Goal: Information Seeking & Learning: Learn about a topic

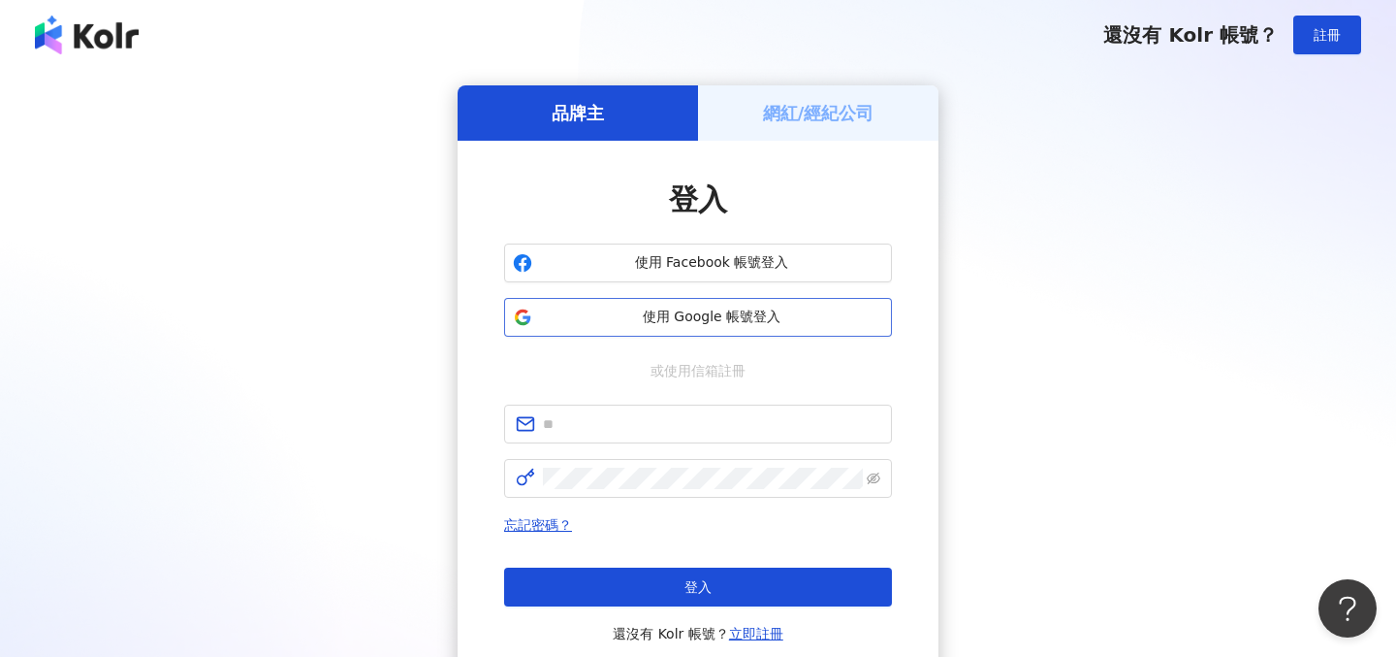
click at [741, 323] on span "使用 Google 帳號登入" at bounding box center [711, 316] width 343 height 19
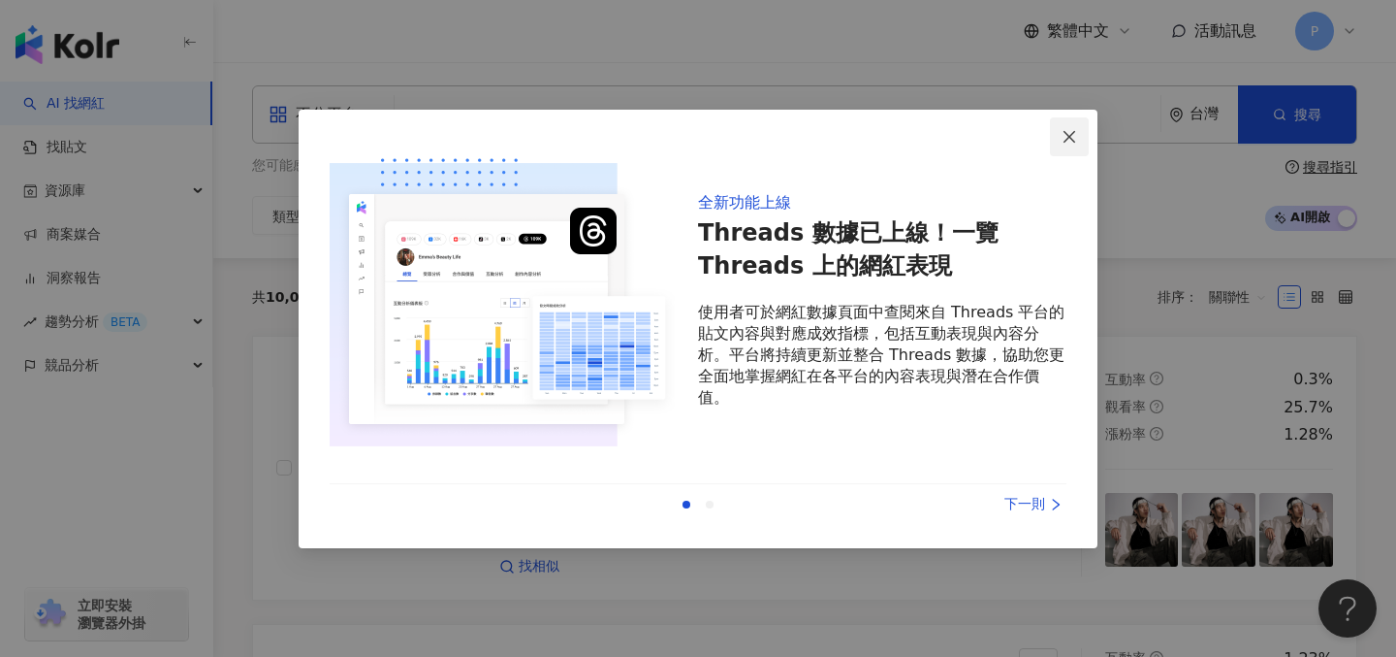
click at [1073, 137] on icon "close" at bounding box center [1070, 137] width 16 height 16
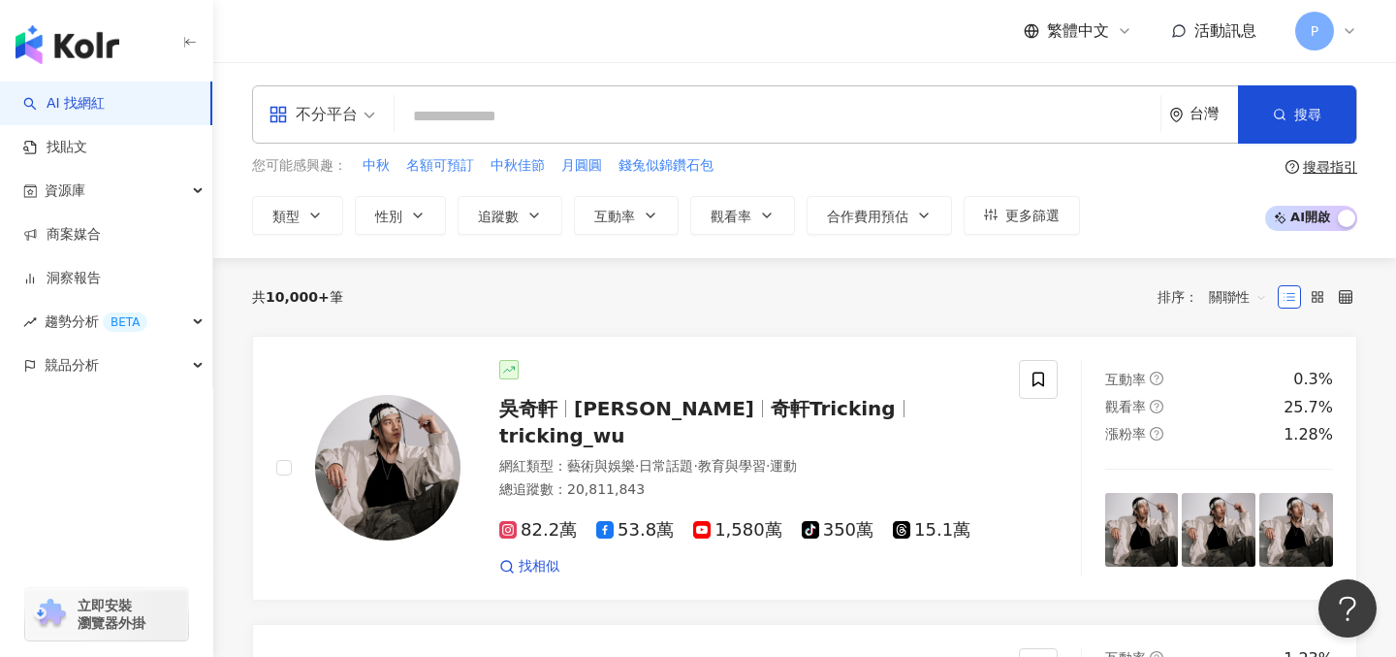
click at [1023, 114] on input "search" at bounding box center [777, 116] width 751 height 37
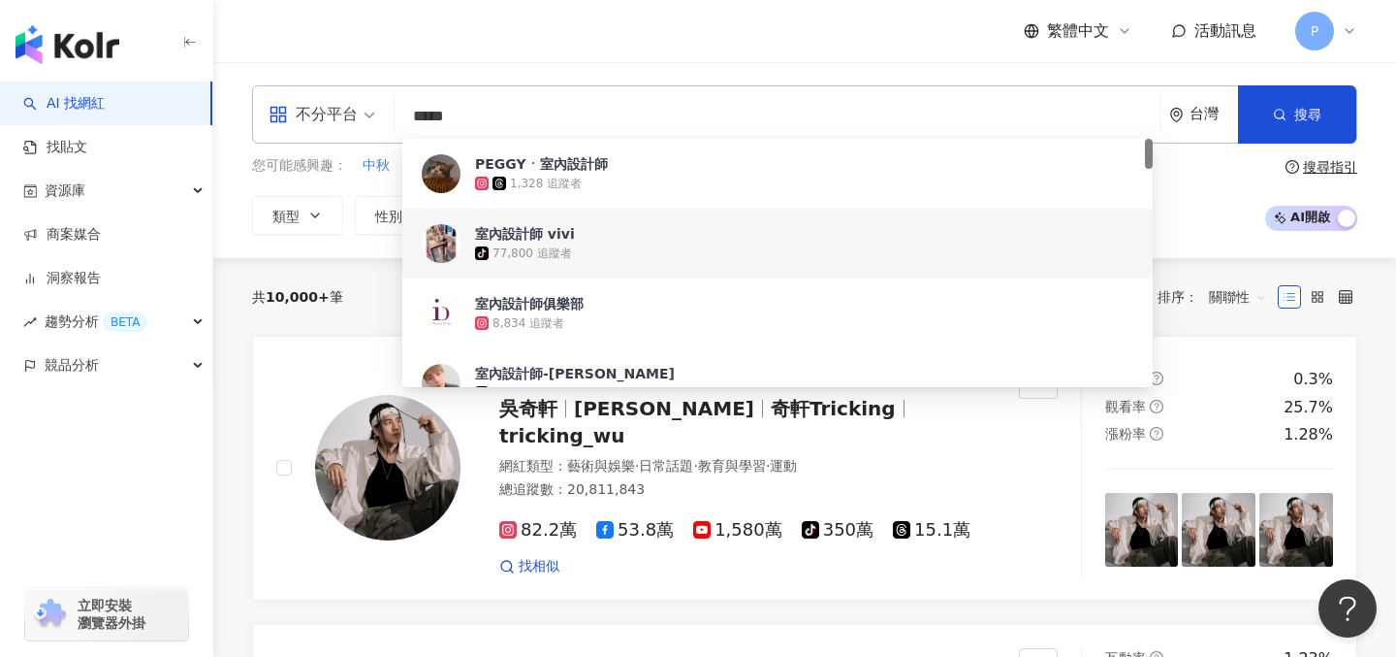
click at [350, 106] on div "不分平台" at bounding box center [313, 114] width 89 height 31
type input "*****"
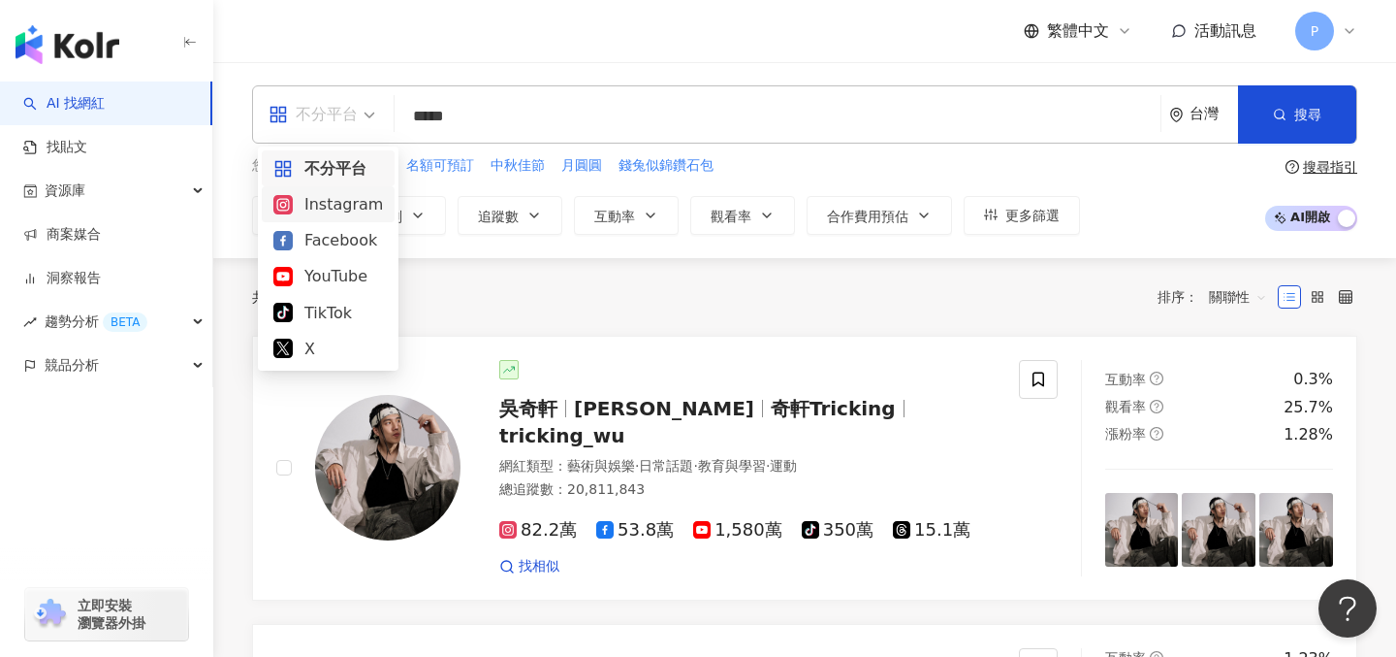
click at [341, 207] on div "Instagram" at bounding box center [328, 204] width 110 height 24
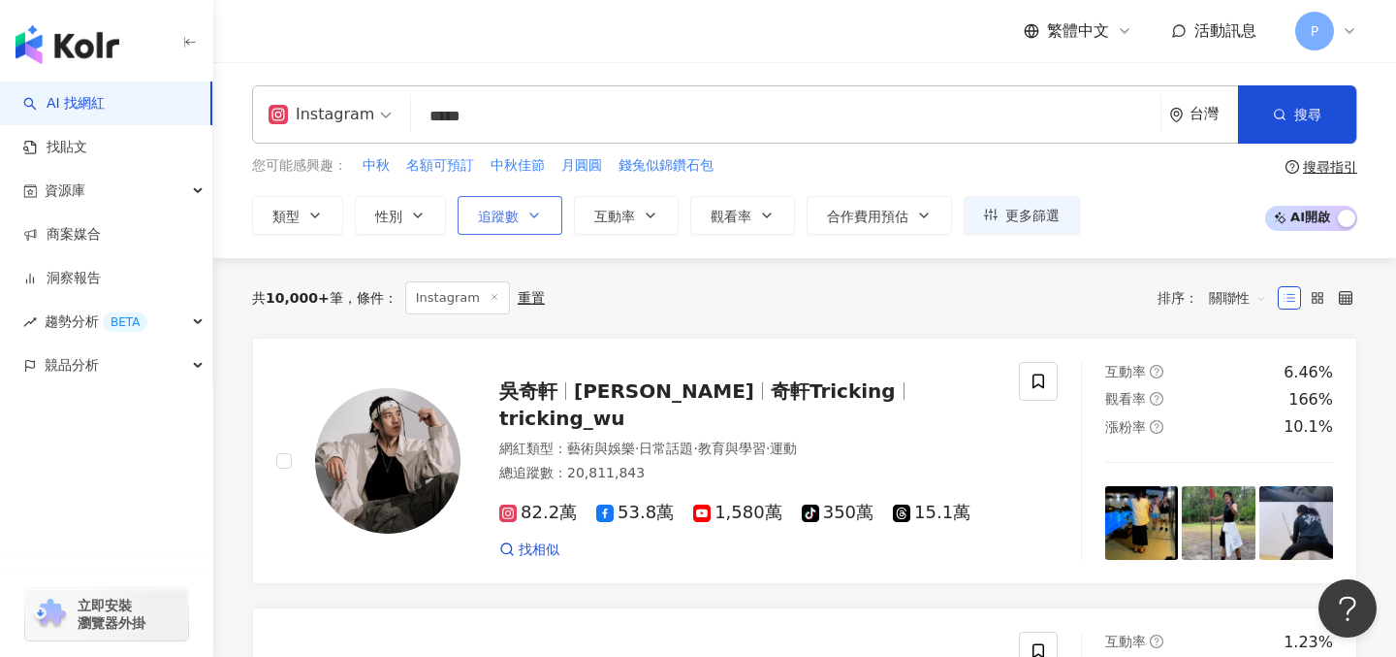
click at [535, 215] on icon "button" at bounding box center [534, 215] width 8 height 4
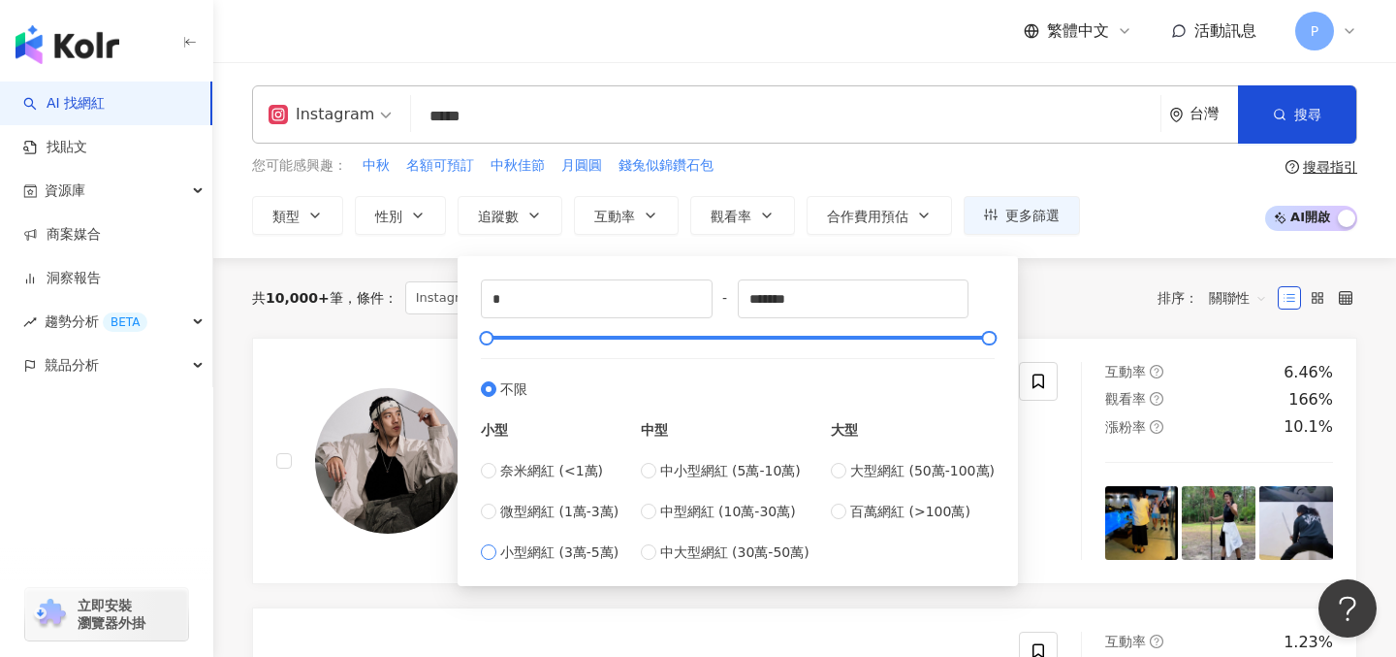
type input "*****"
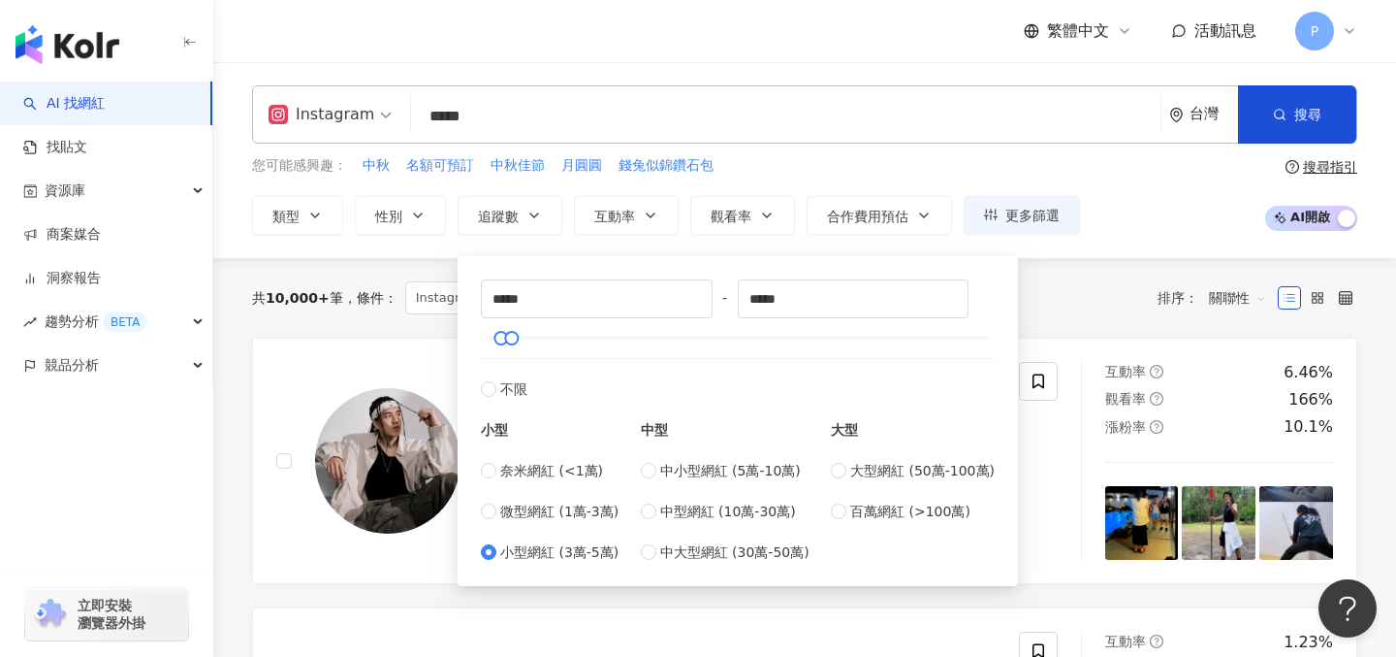
type input "*****"
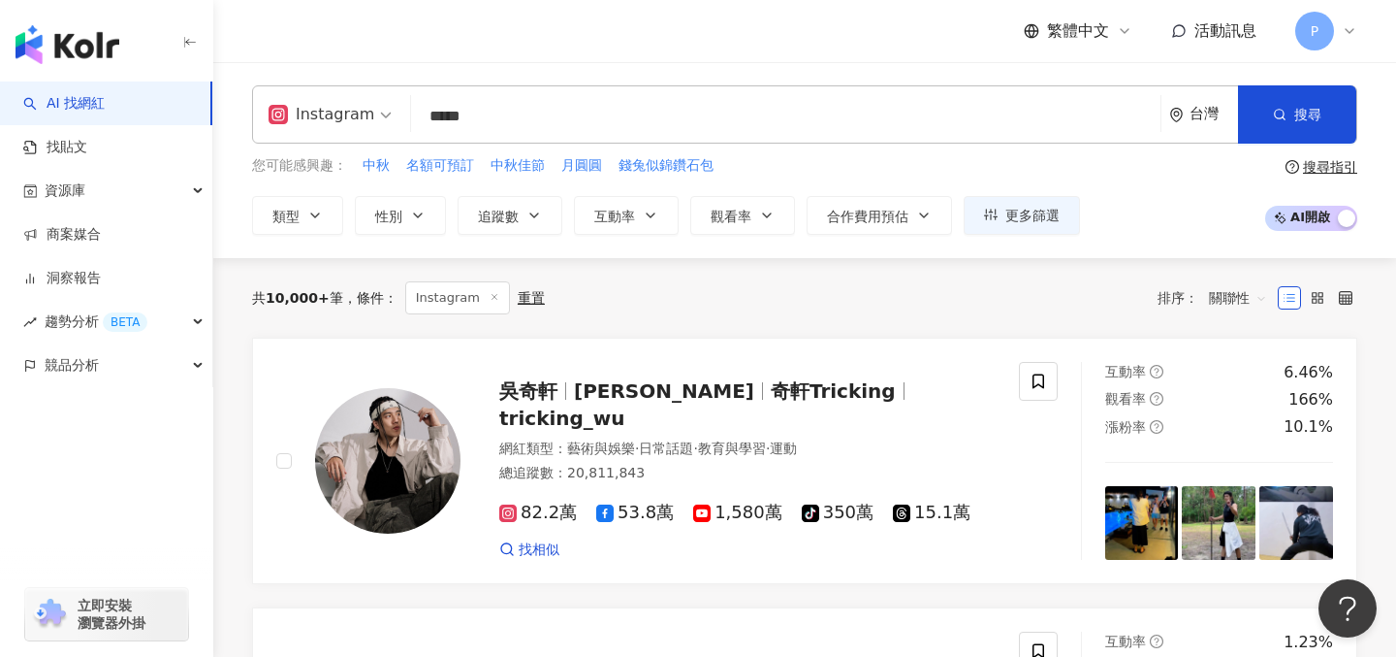
click at [1097, 260] on div "共 10,000+ 筆 條件 ： Instagram 重置 排序： 關聯性" at bounding box center [805, 298] width 1106 height 80
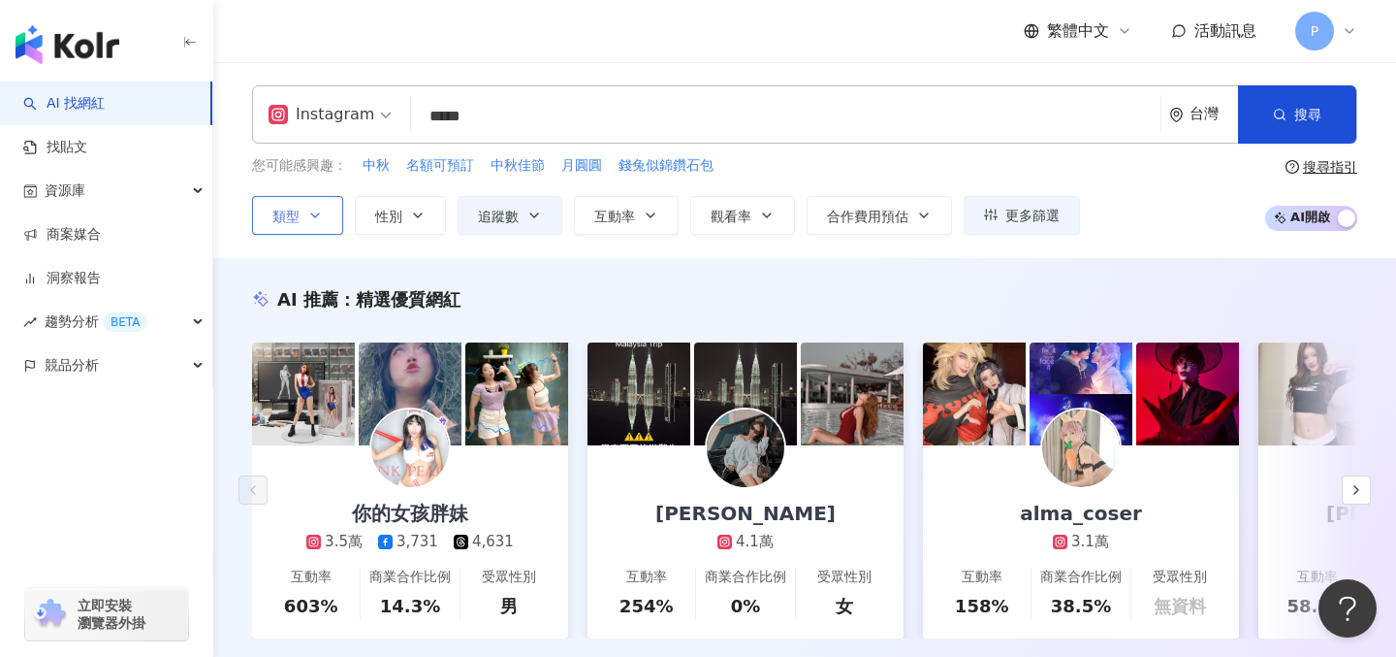
click at [312, 218] on icon "button" at bounding box center [315, 216] width 16 height 16
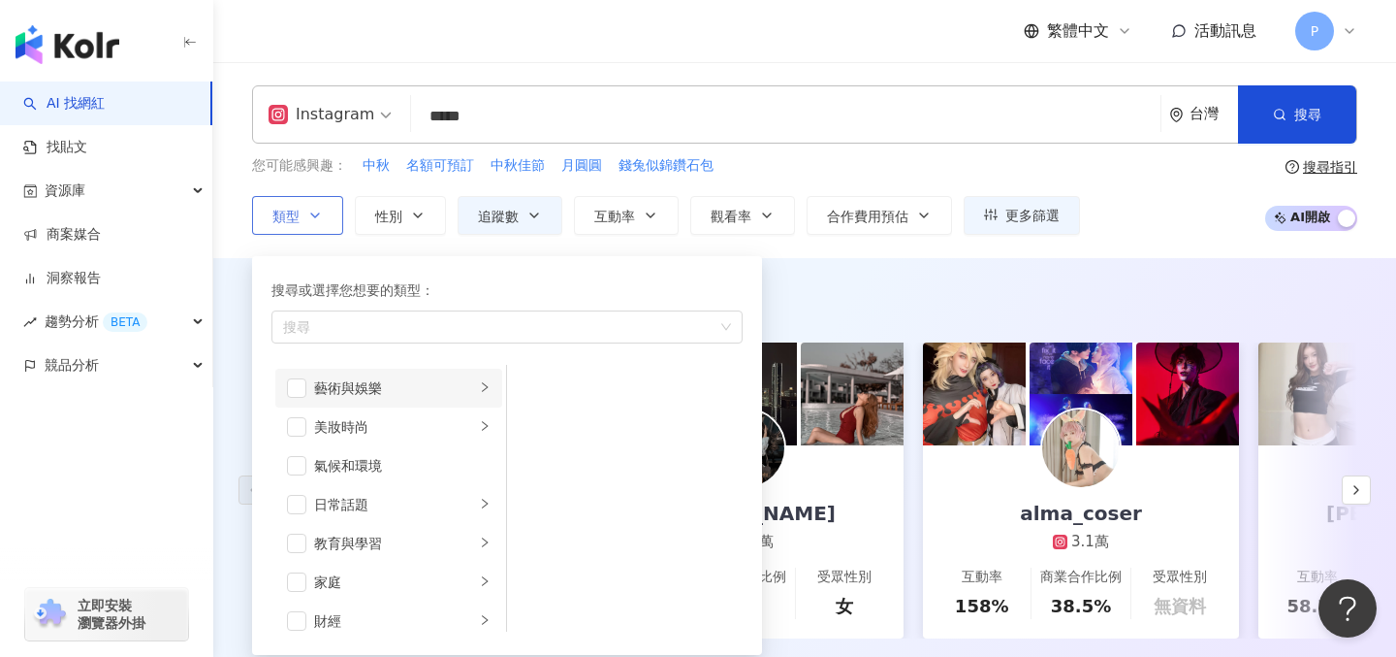
click at [363, 390] on div "藝術與娛樂" at bounding box center [394, 387] width 161 height 21
click at [532, 384] on span "button" at bounding box center [532, 387] width 19 height 19
click at [828, 272] on div "AI 推薦 ： 精選優質網紅 你的女孩胖妹 3.5萬 3,731 4,631 互動率 603% 商業合作比例 14.3% 受眾性別 男 方妍兒 4.1萬 互動…" at bounding box center [804, 483] width 1183 height 450
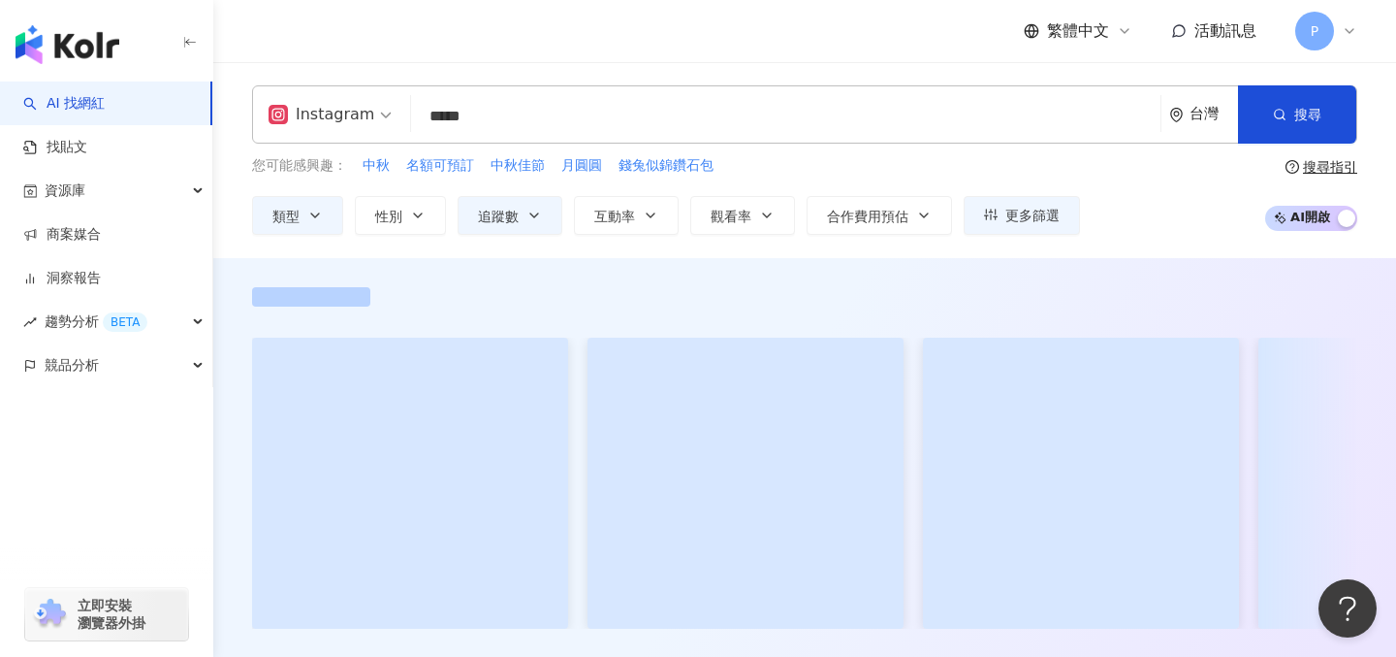
click at [658, 105] on input "*****" at bounding box center [786, 116] width 734 height 37
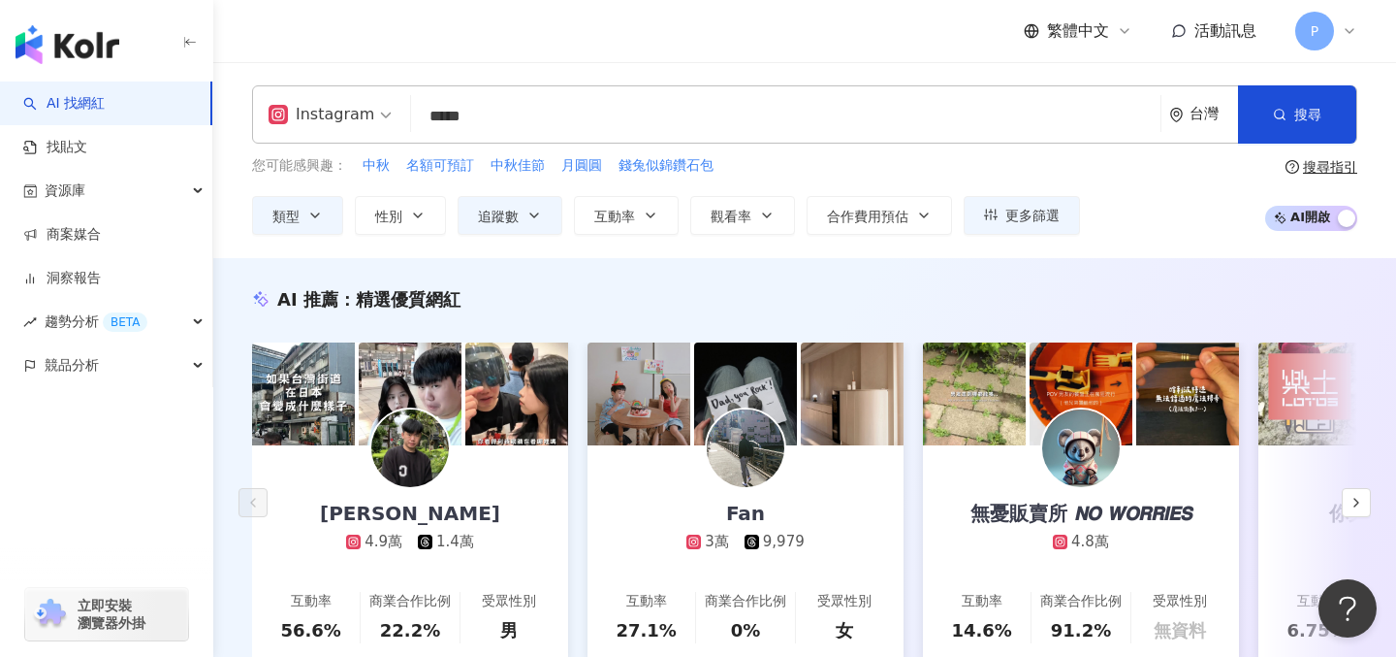
click at [1215, 285] on div "AI 推薦 ： 精選優質網紅 賴Allen 4.9萬 1.4萬 互動率 56.6% 商業合作比例 22.2% 受眾性別 男 Fan 3萬 9,979 互動率 …" at bounding box center [804, 495] width 1183 height 474
click at [748, 515] on div "Fan" at bounding box center [746, 512] width 78 height 27
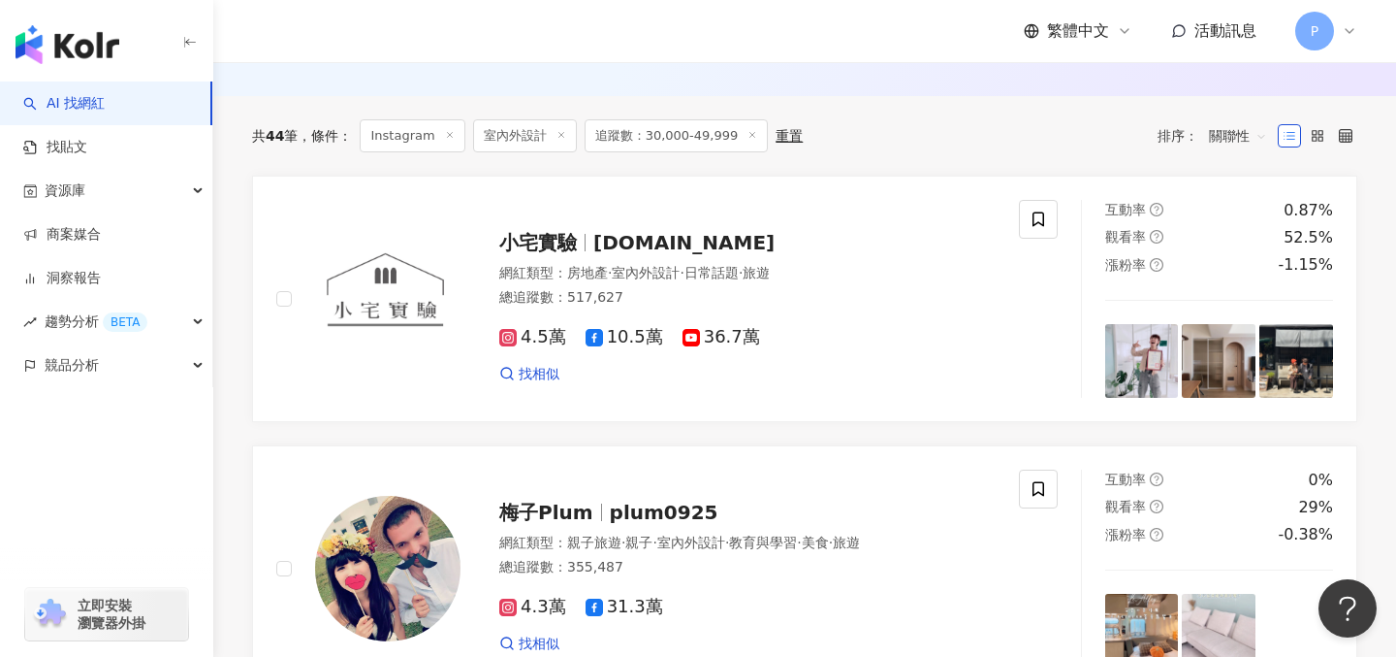
scroll to position [626, 0]
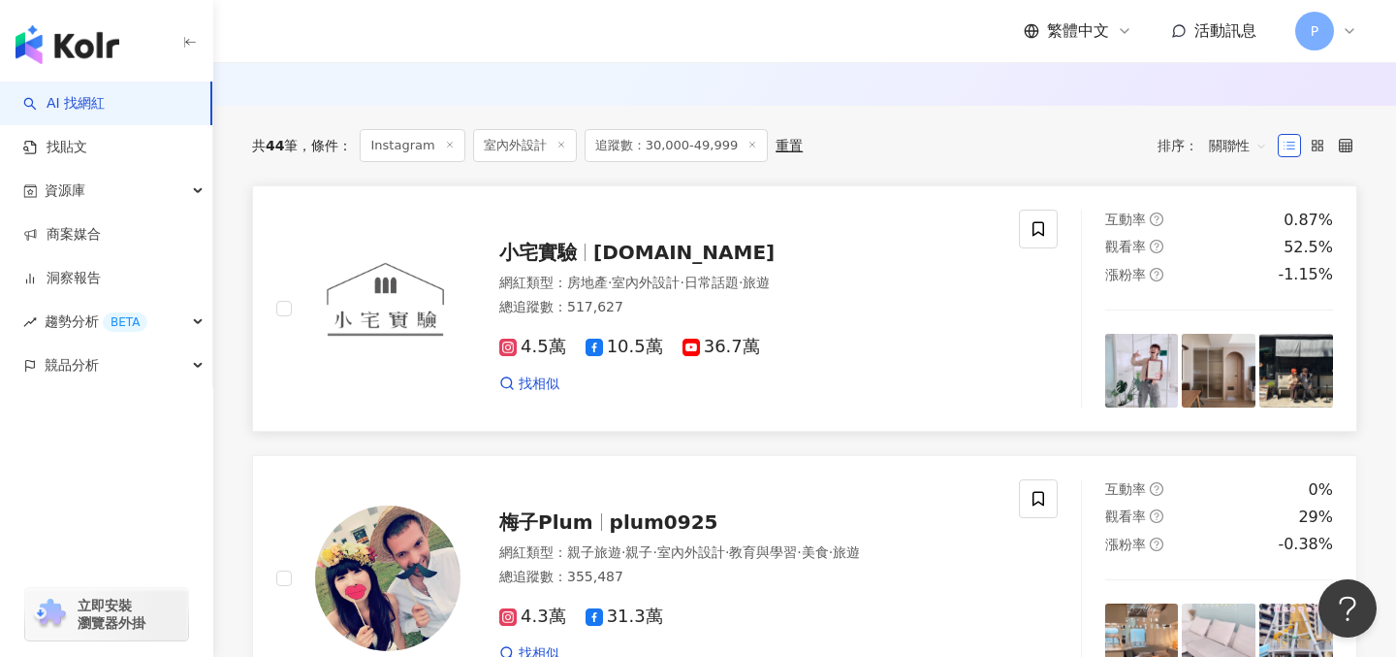
click at [716, 248] on span "[DOMAIN_NAME]" at bounding box center [683, 251] width 181 height 23
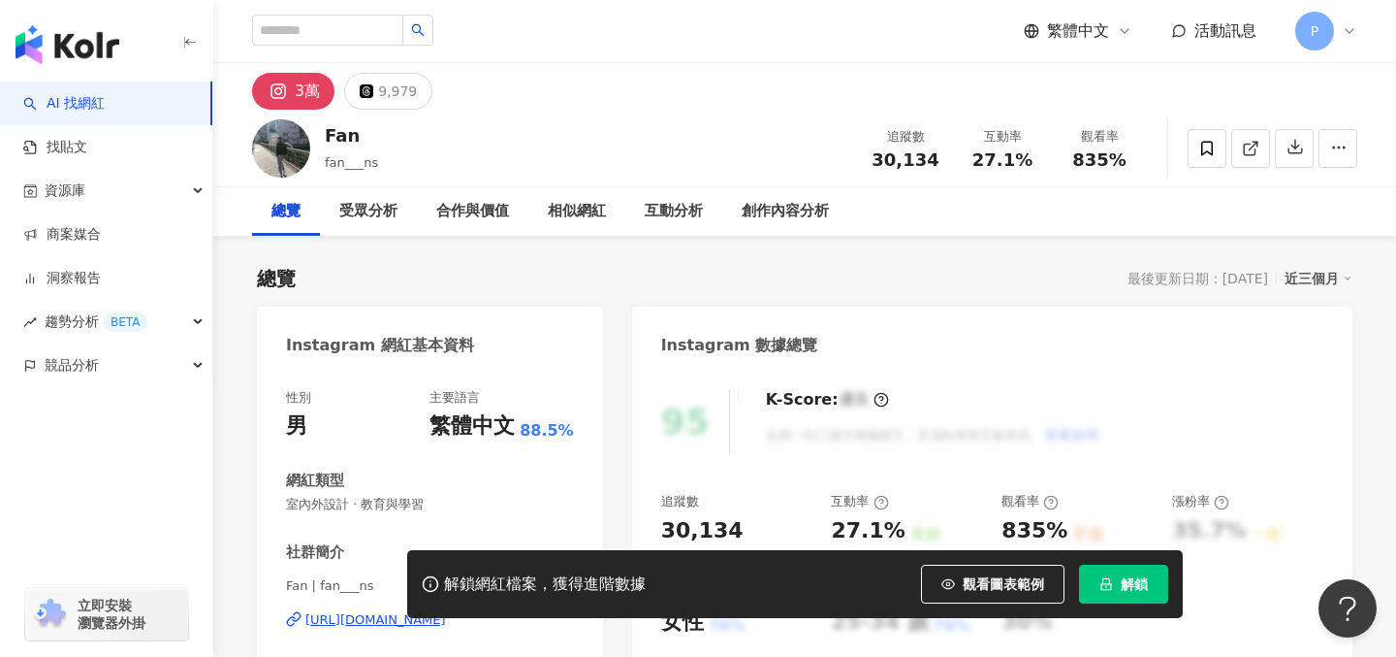
click at [301, 83] on div "3萬" at bounding box center [307, 91] width 25 height 27
click at [299, 101] on div "3萬" at bounding box center [307, 91] width 25 height 27
click at [352, 140] on div "Fan" at bounding box center [351, 135] width 53 height 24
drag, startPoint x: 377, startPoint y: 159, endPoint x: 322, endPoint y: 157, distance: 55.3
click at [322, 157] on div "Fan fan___ns 追蹤數 30,134 互動率 27.1% 觀看率 835%" at bounding box center [804, 148] width 1183 height 77
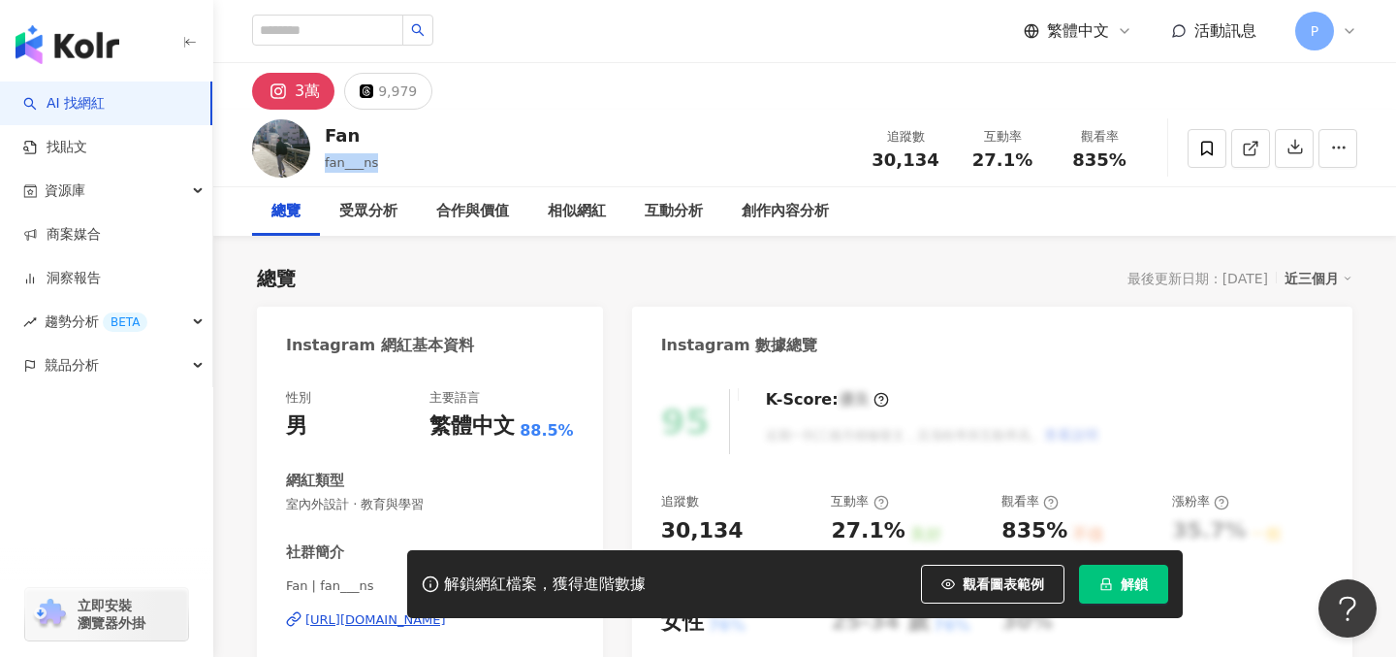
copy span "fan___ns"
